Goal: Transaction & Acquisition: Subscribe to service/newsletter

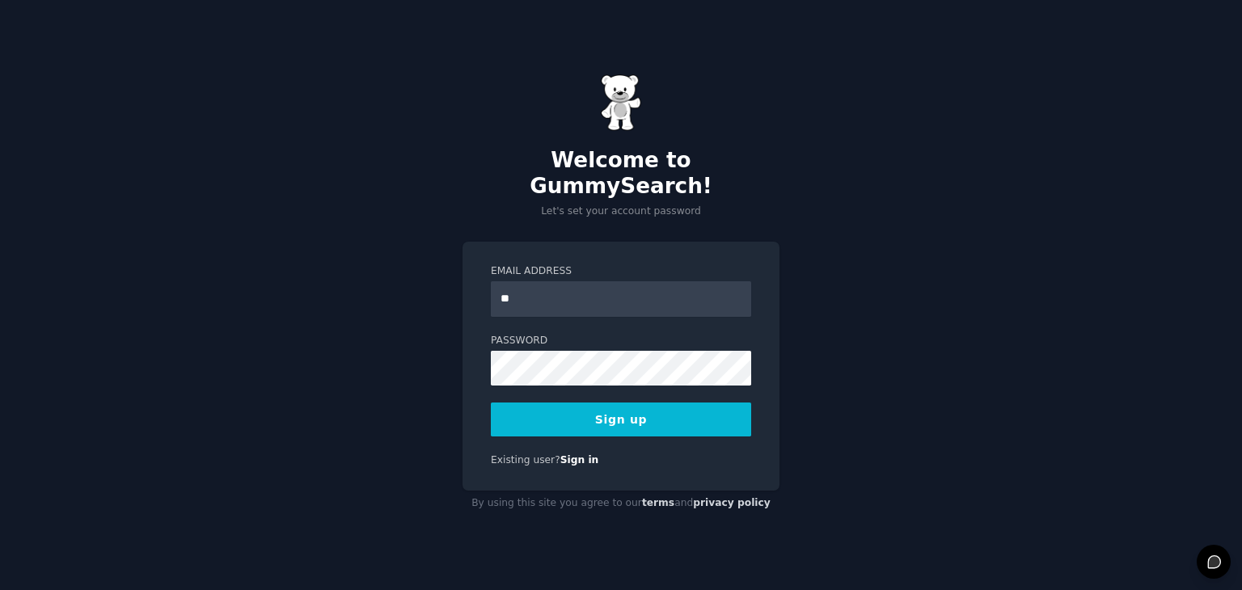
type input "**********"
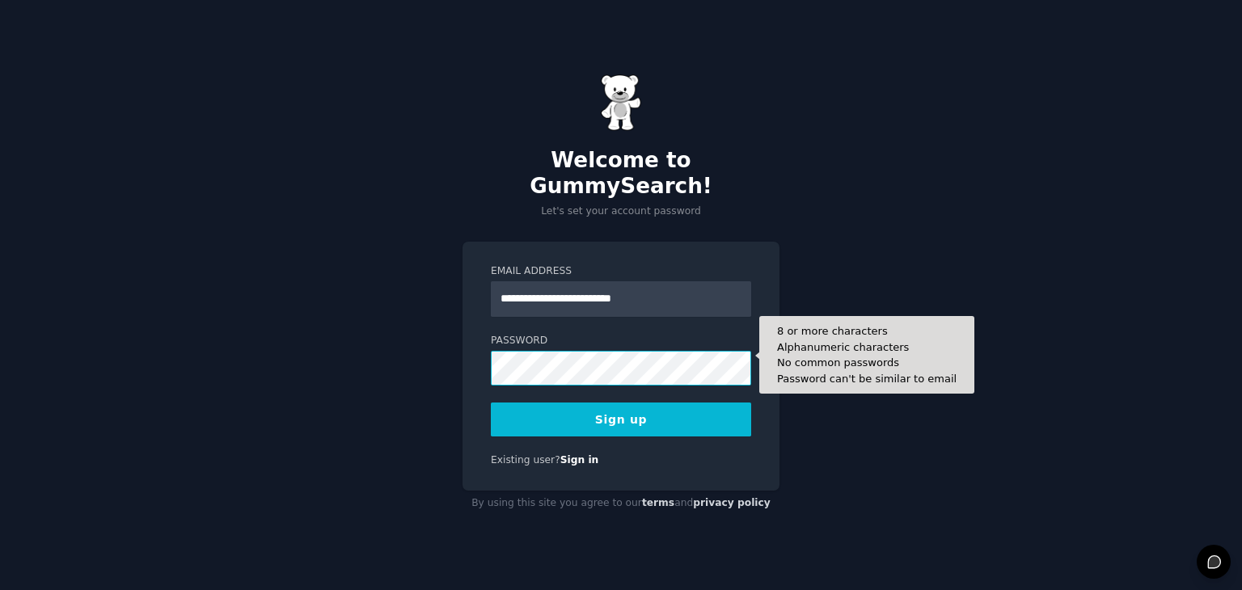
click at [491, 403] on button "Sign up" at bounding box center [621, 420] width 260 height 34
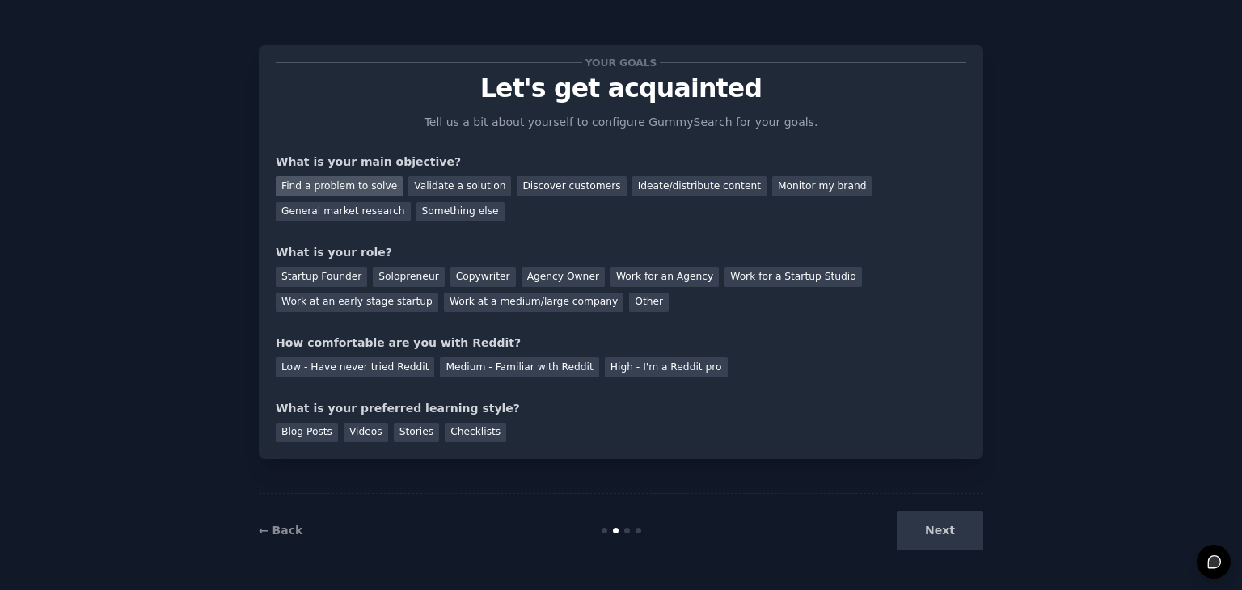
click at [340, 185] on div "Find a problem to solve" at bounding box center [339, 186] width 127 height 20
click at [462, 189] on div "Validate a solution" at bounding box center [459, 186] width 103 height 20
click at [372, 178] on div "Find a problem to solve" at bounding box center [339, 186] width 127 height 20
click at [352, 184] on div "Find a problem to solve" at bounding box center [339, 186] width 127 height 20
click at [408, 189] on div "Validate a solution" at bounding box center [459, 186] width 103 height 20
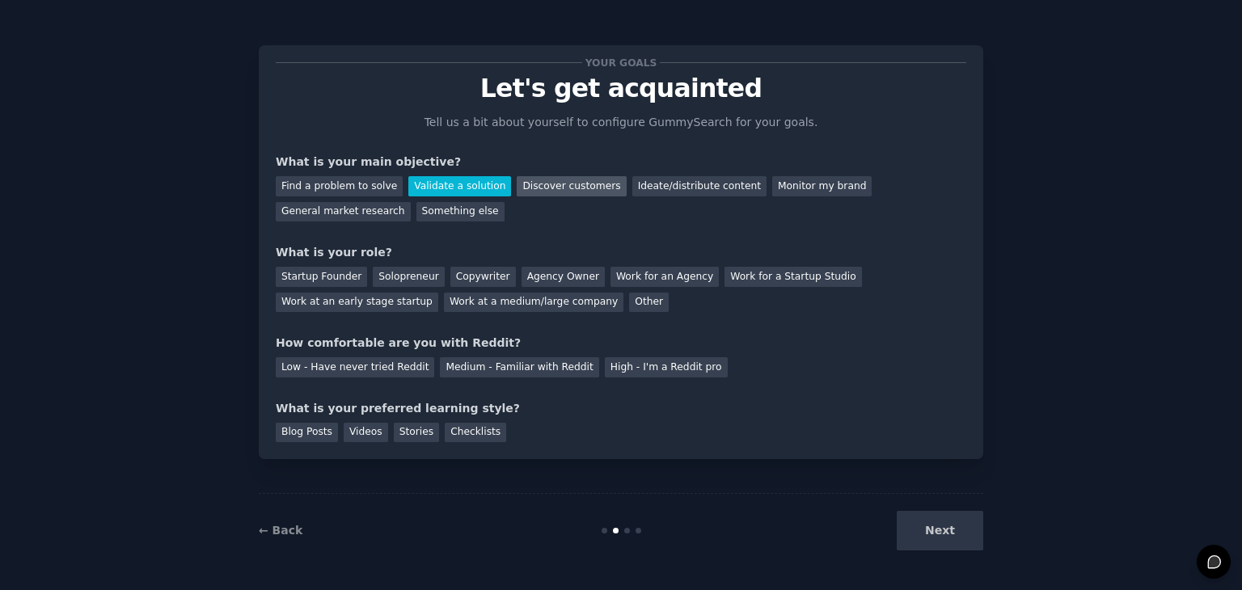
click at [522, 186] on div "Discover customers" at bounding box center [571, 186] width 109 height 20
click at [331, 184] on div "Find a problem to solve" at bounding box center [339, 186] width 127 height 20
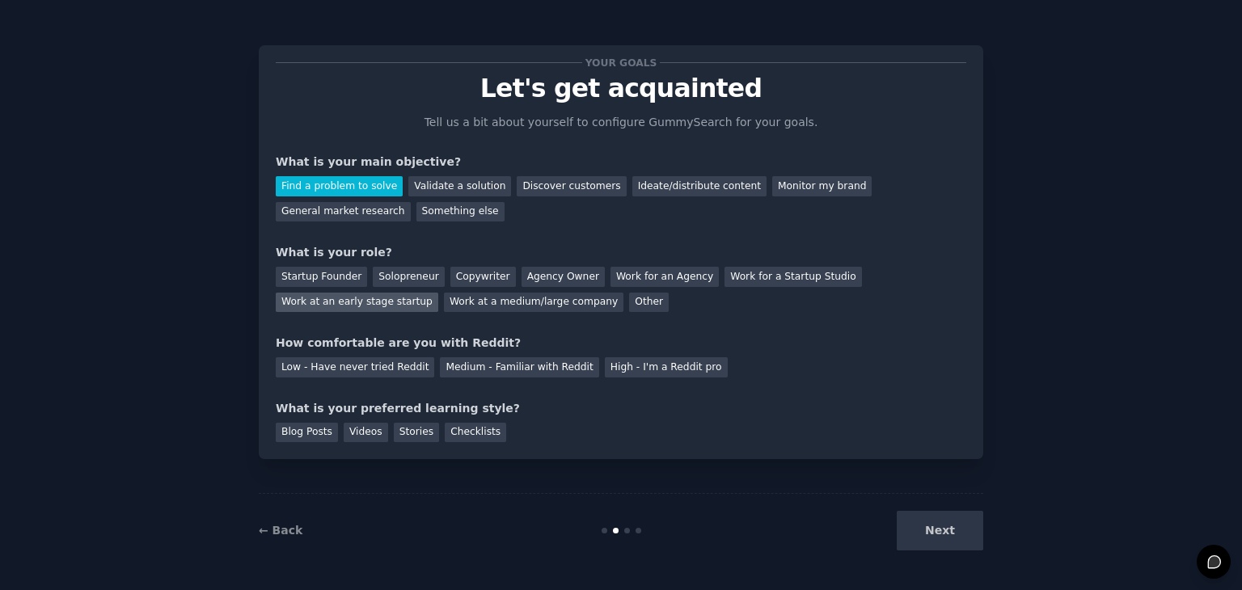
click at [438, 293] on div "Work at an early stage startup" at bounding box center [357, 303] width 163 height 20
click at [741, 272] on div "Work for a Startup Studio" at bounding box center [792, 277] width 137 height 20
click at [328, 277] on div "Startup Founder" at bounding box center [321, 277] width 91 height 20
click at [328, 365] on div "Low - Have never tried Reddit" at bounding box center [355, 367] width 158 height 20
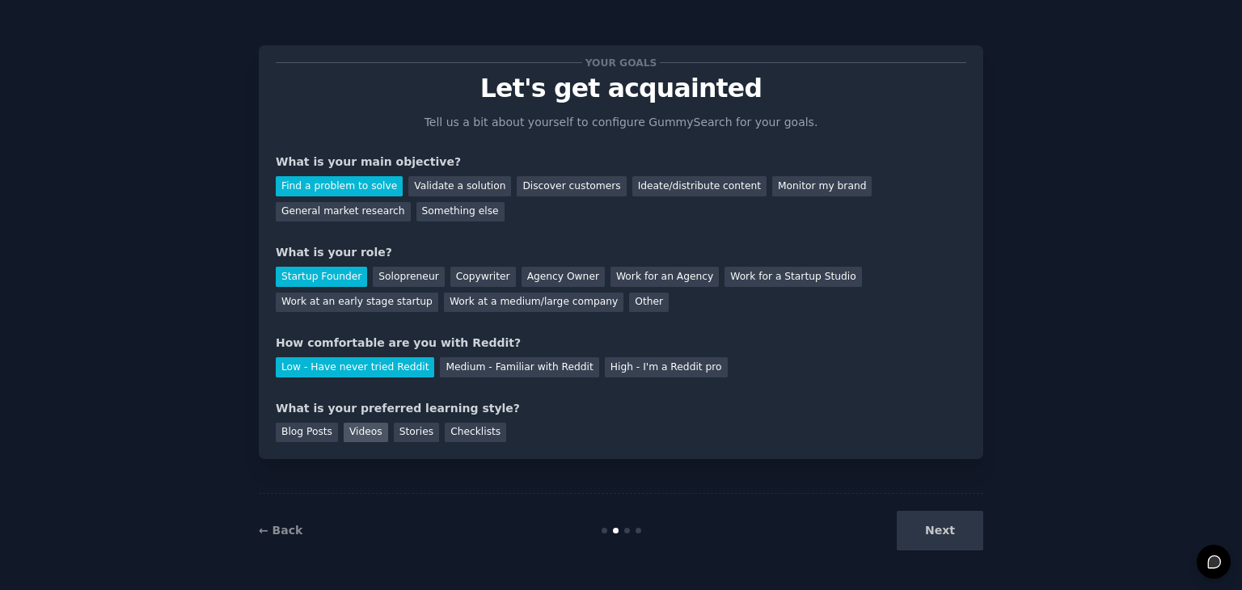
click at [355, 429] on div "Videos" at bounding box center [366, 433] width 44 height 20
click at [412, 430] on div "Stories" at bounding box center [416, 433] width 45 height 20
click at [374, 429] on div "Videos" at bounding box center [366, 433] width 44 height 20
click at [946, 541] on button "Next" at bounding box center [940, 531] width 87 height 40
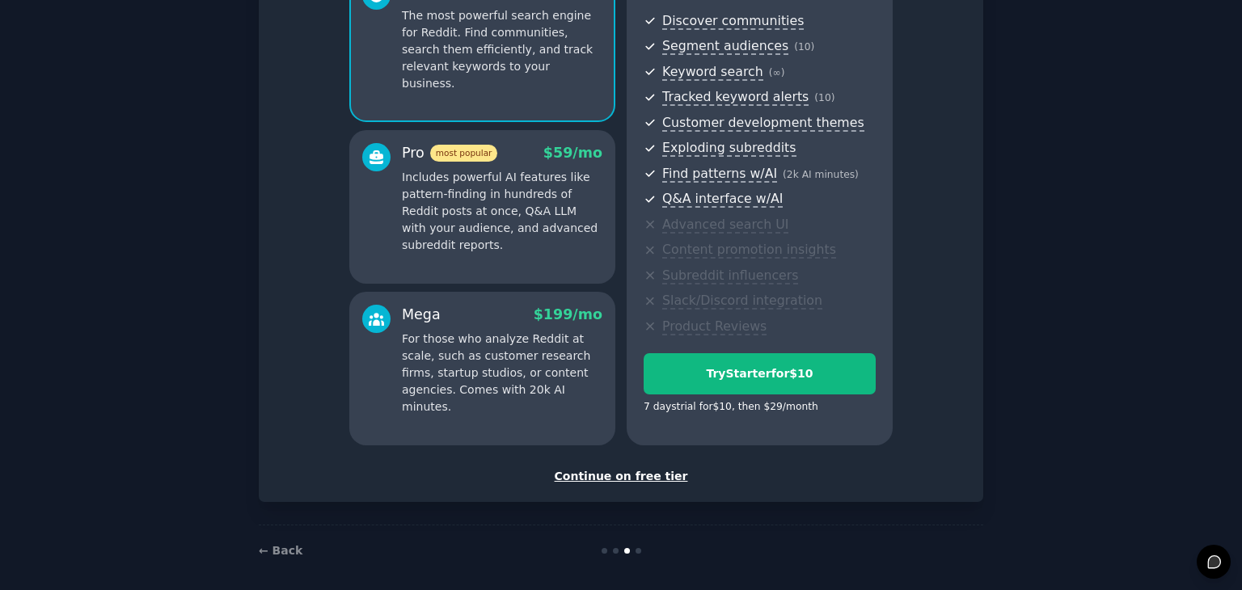
scroll to position [168, 0]
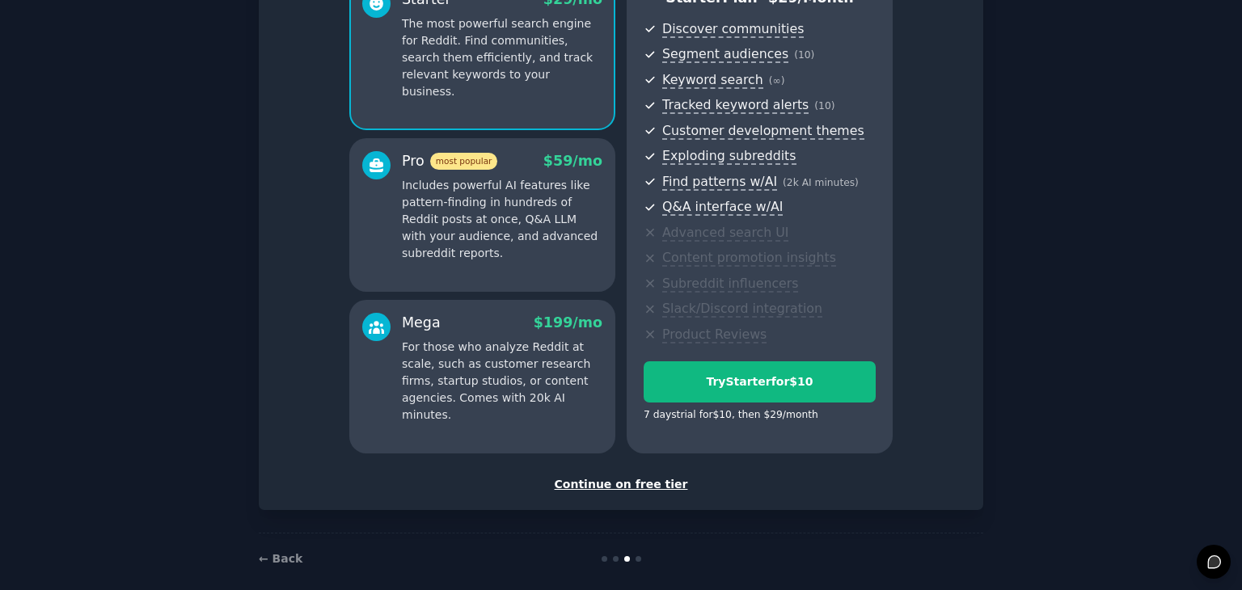
click at [614, 483] on div "Continue on free tier" at bounding box center [621, 484] width 690 height 17
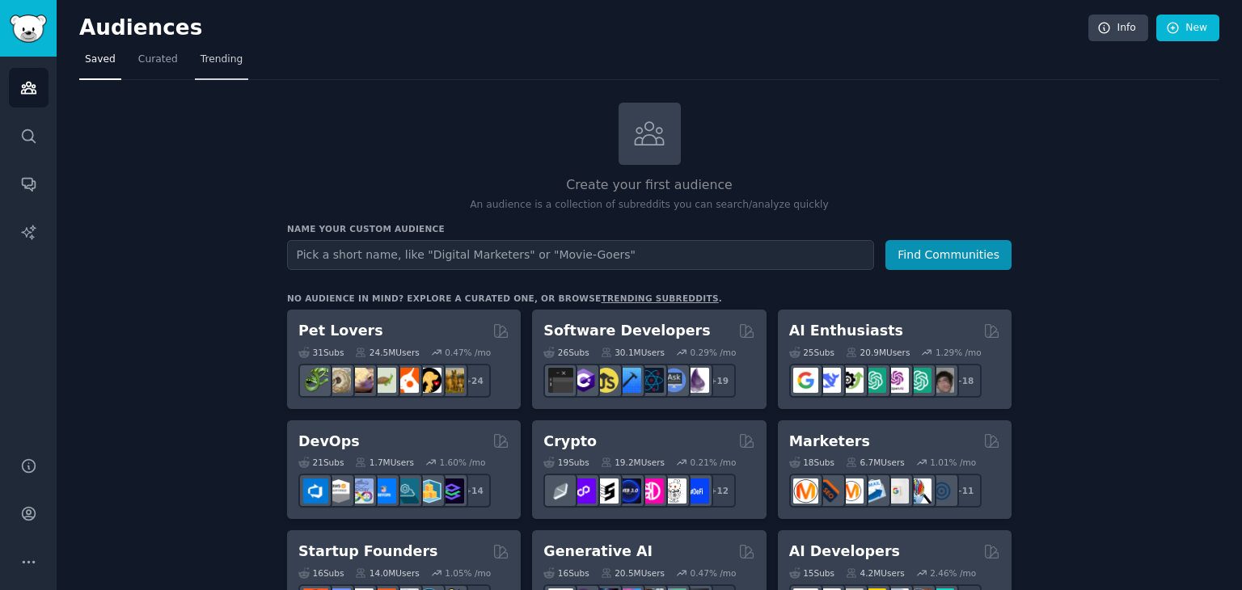
click at [201, 53] on span "Trending" at bounding box center [222, 60] width 42 height 15
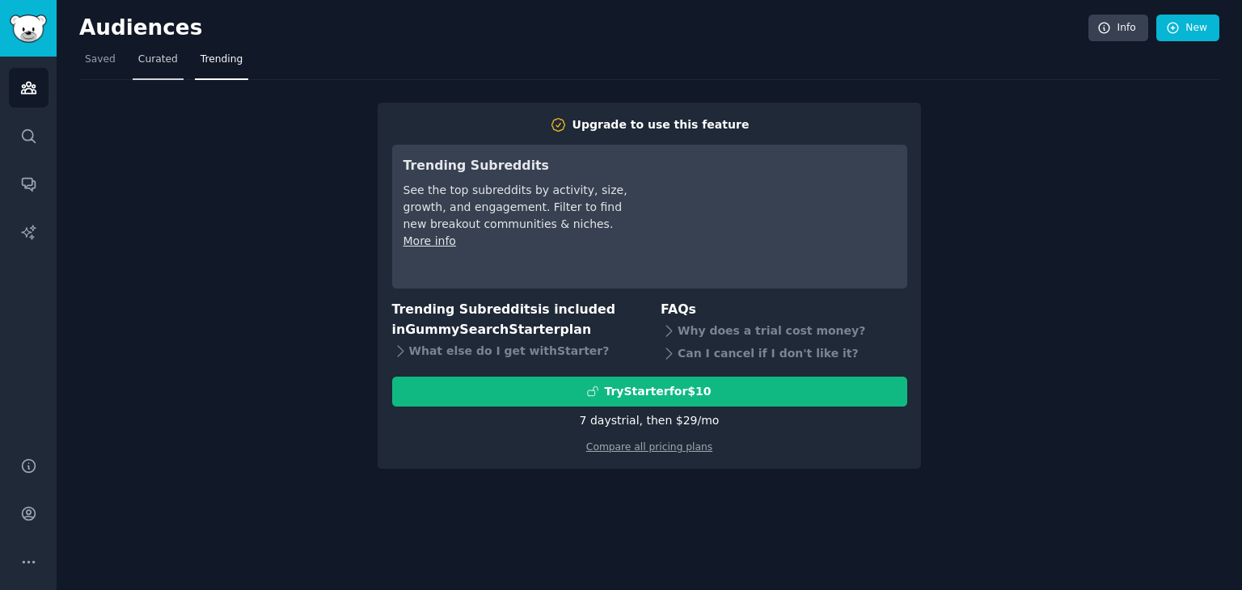
click at [141, 57] on span "Curated" at bounding box center [158, 60] width 40 height 15
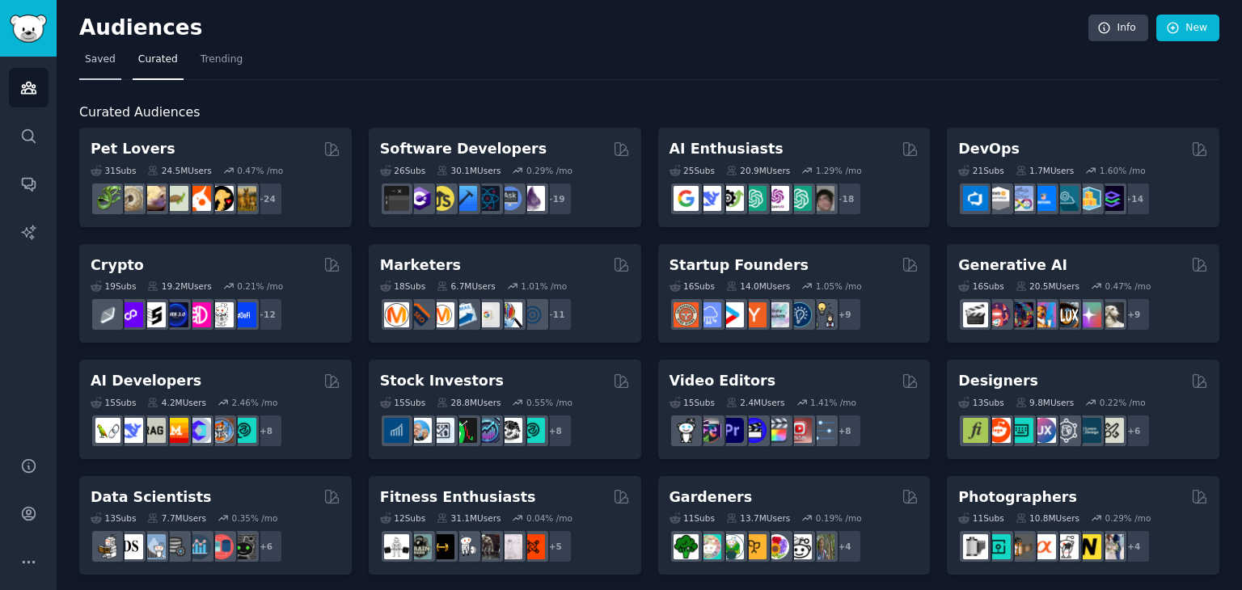
click at [103, 57] on span "Saved" at bounding box center [100, 60] width 31 height 15
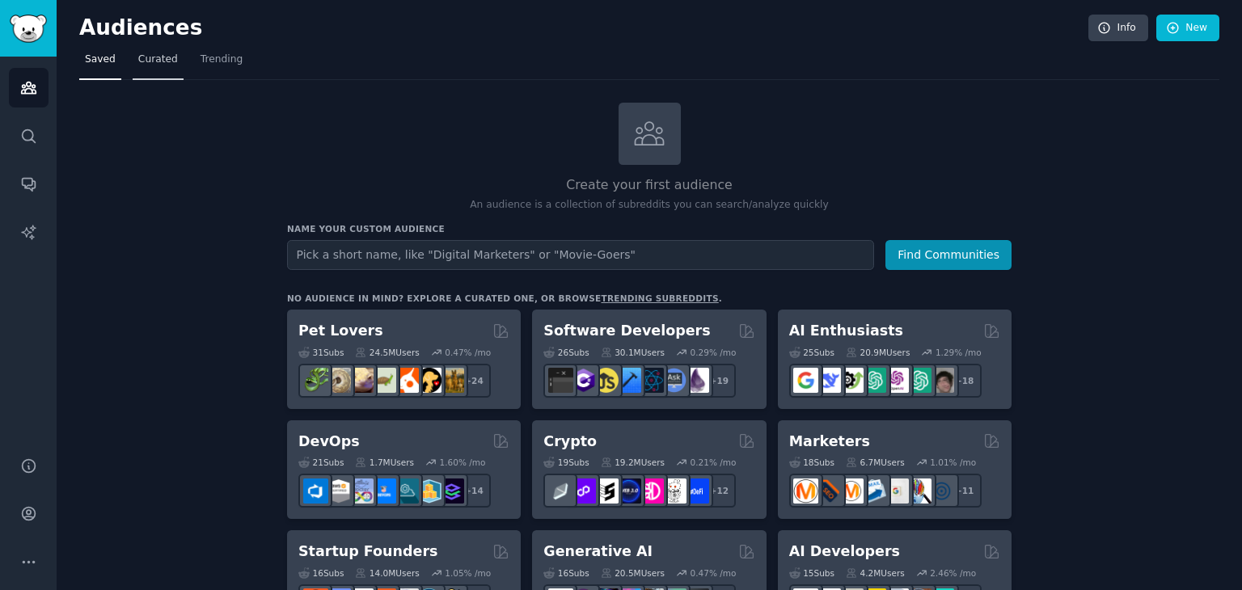
click at [150, 53] on span "Curated" at bounding box center [158, 60] width 40 height 15
